Goal: Information Seeking & Learning: Learn about a topic

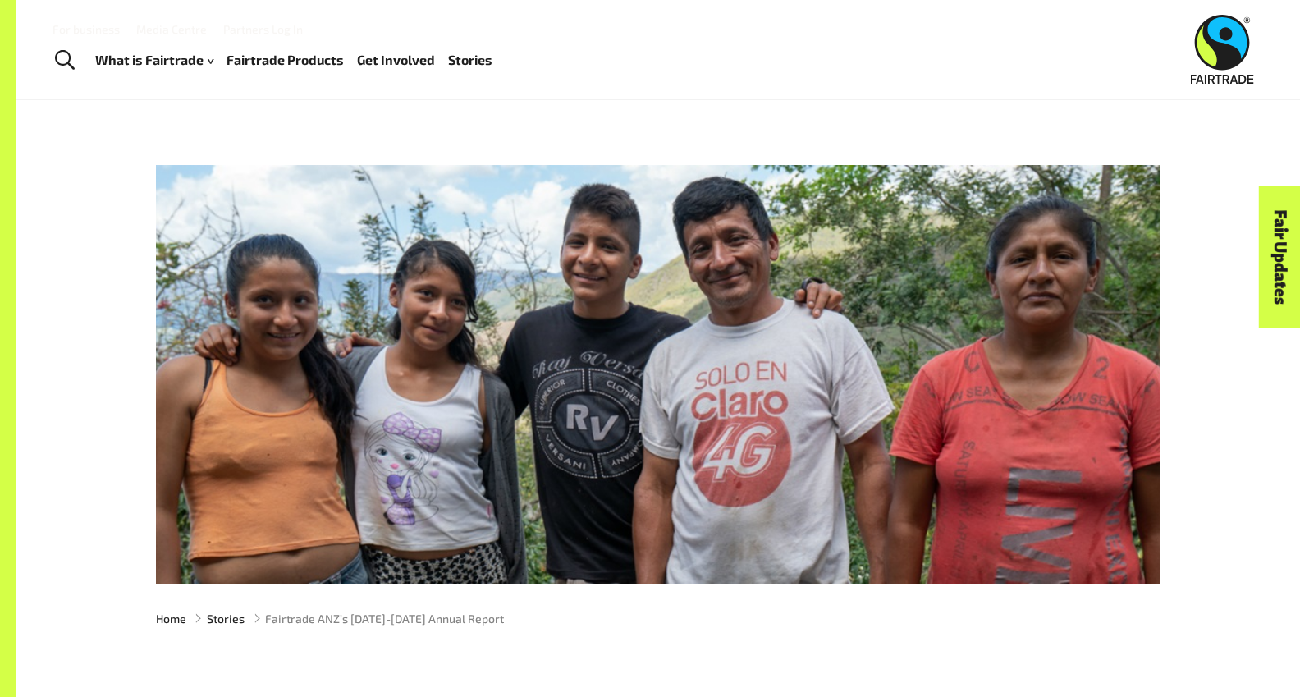
click at [472, 61] on link "Stories" at bounding box center [470, 60] width 44 height 24
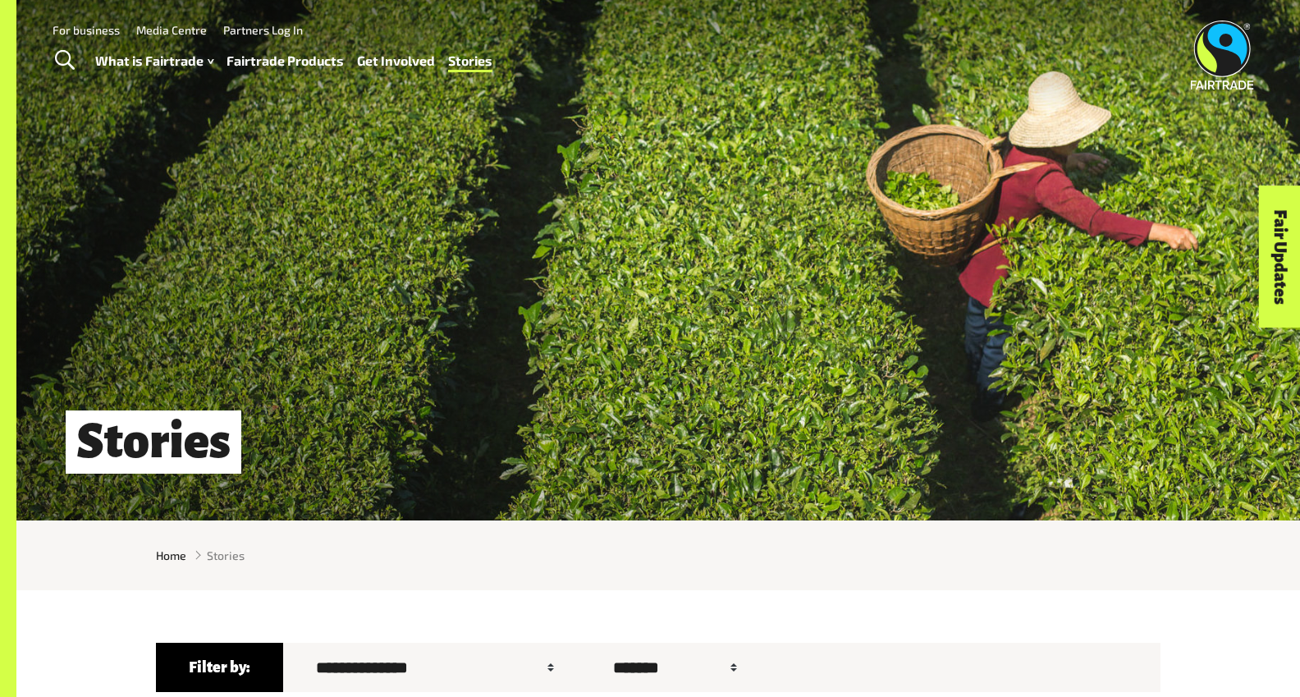
click at [169, 32] on link "Media Centre" at bounding box center [171, 30] width 71 height 14
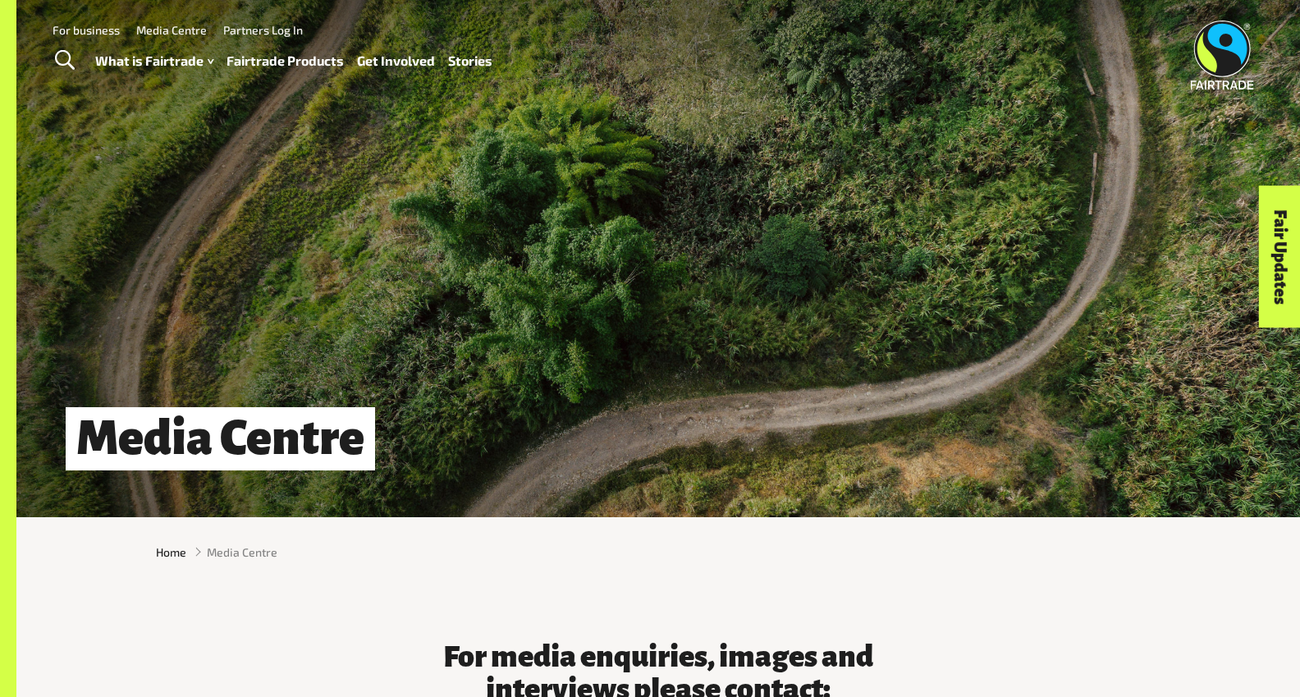
scroll to position [7, 1]
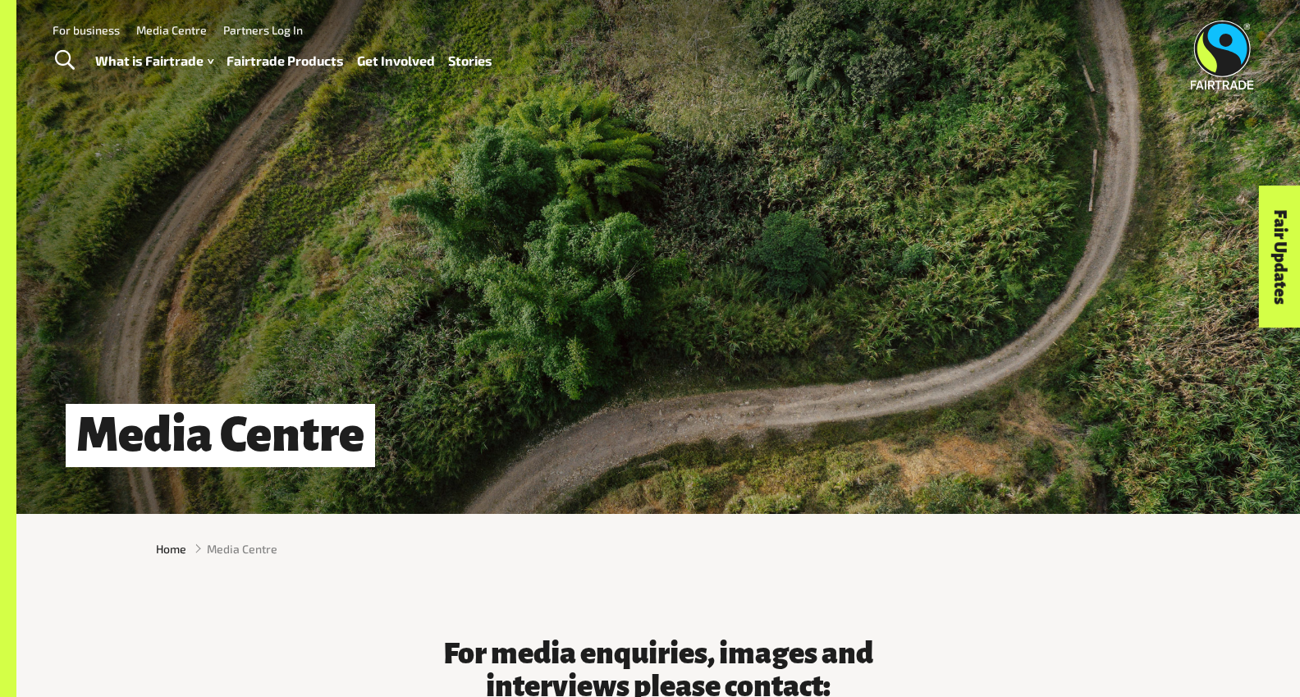
click at [301, 66] on link "Fairtrade Products" at bounding box center [285, 61] width 117 height 24
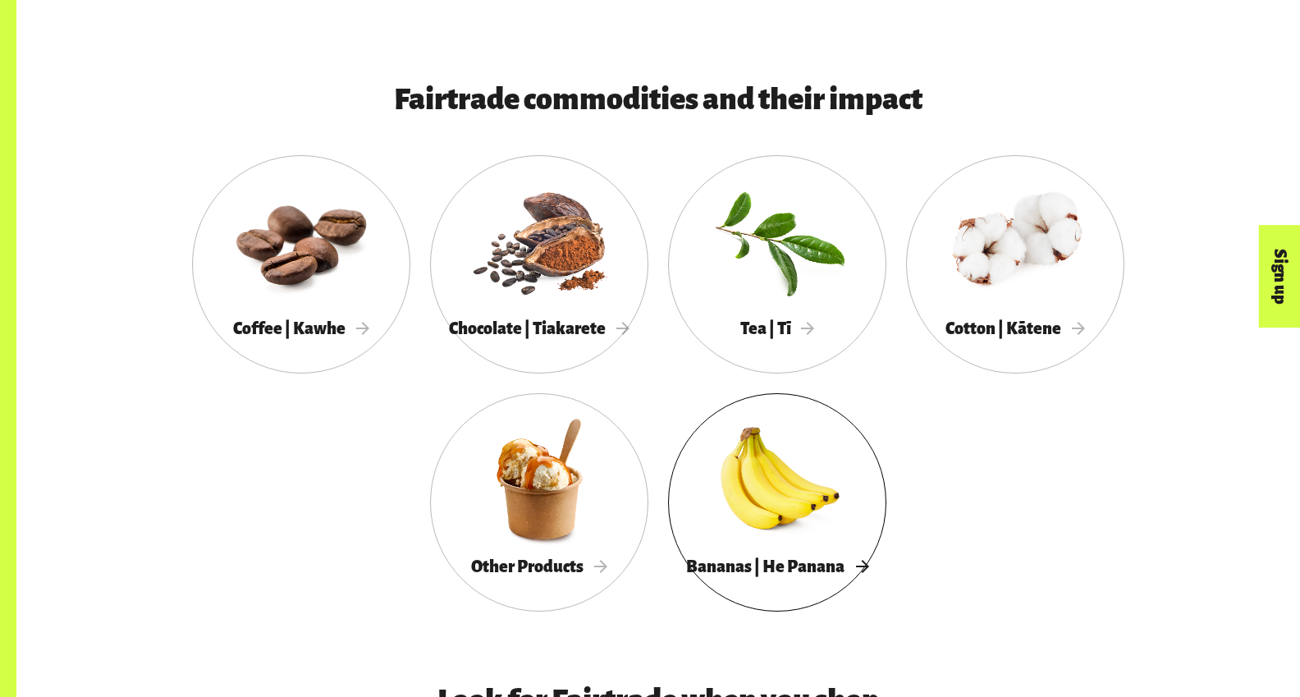
scroll to position [893, 0]
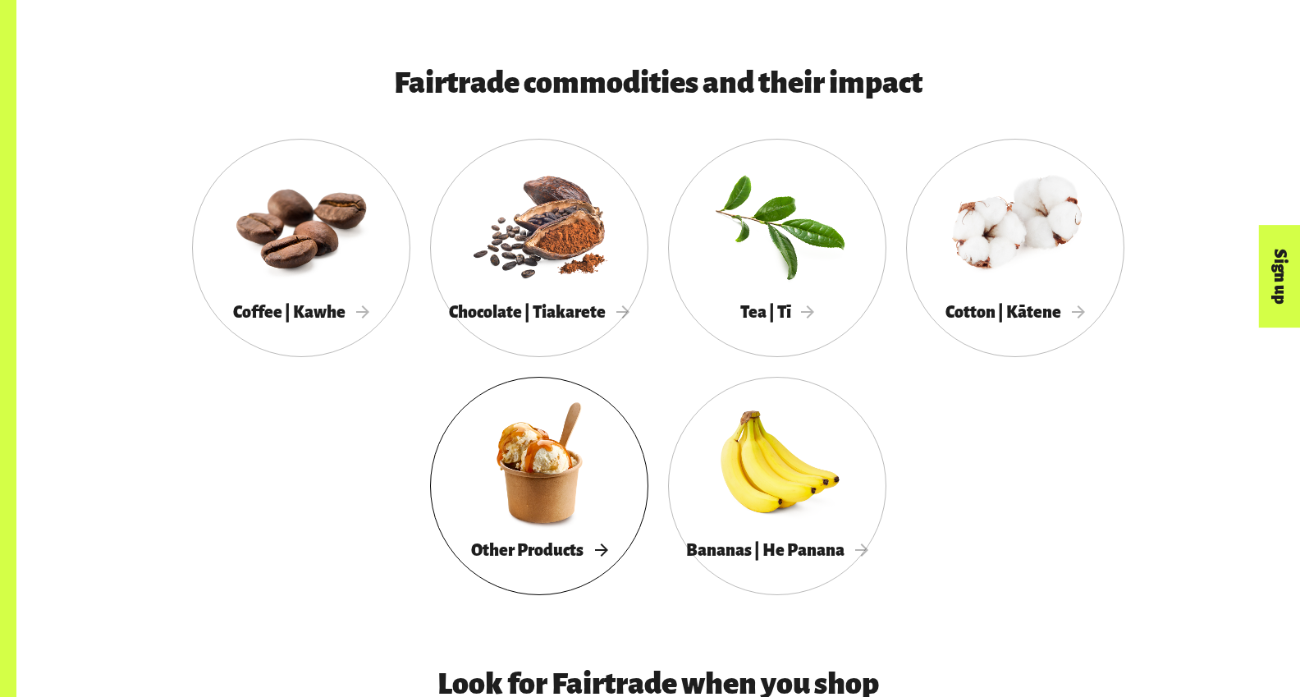
drag, startPoint x: 538, startPoint y: 495, endPoint x: 594, endPoint y: 482, distance: 57.3
click at [539, 495] on div at bounding box center [539, 463] width 218 height 142
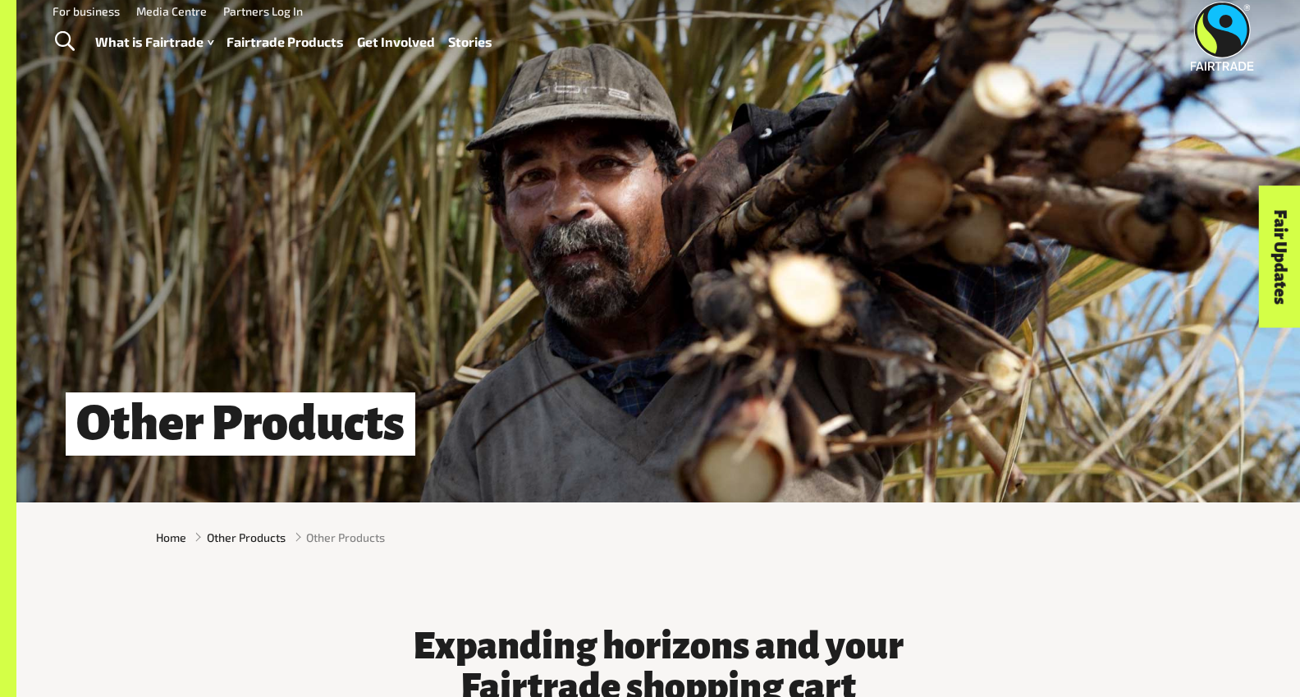
scroll to position [19, 0]
